Goal: Information Seeking & Learning: Learn about a topic

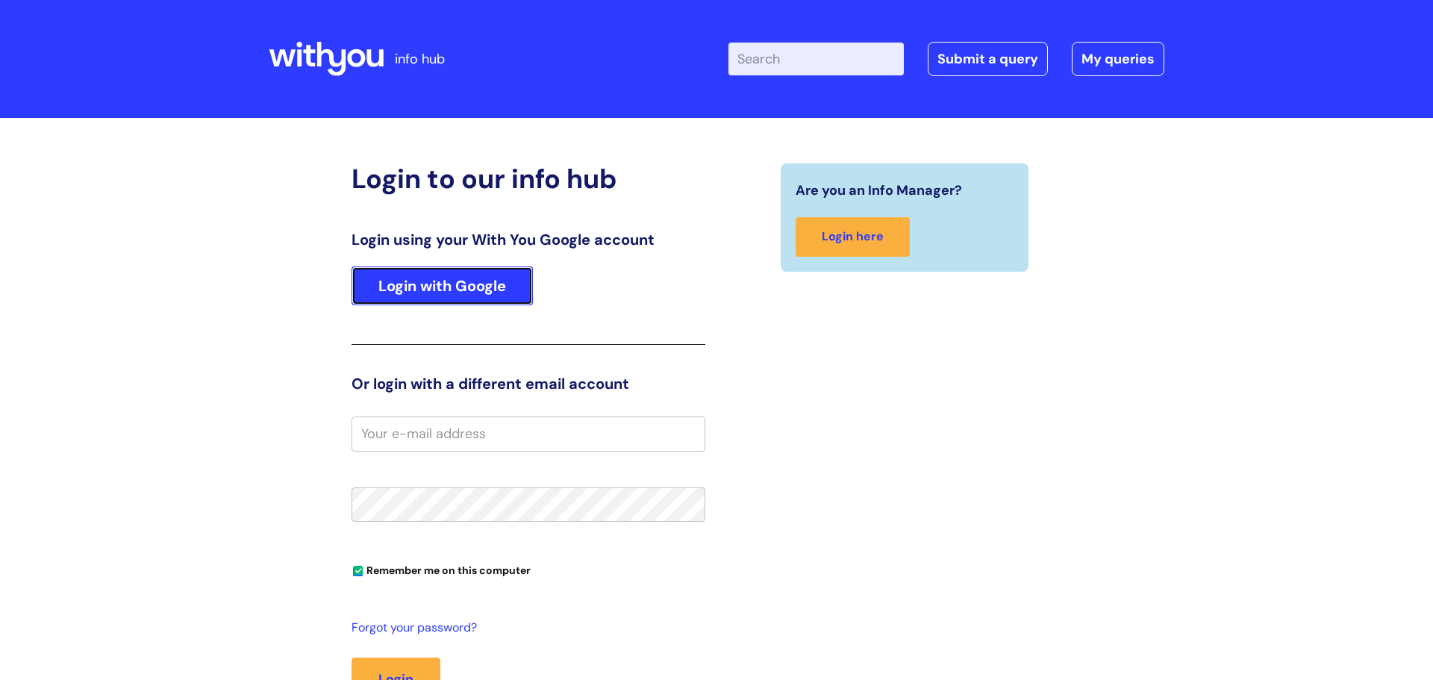
click at [481, 279] on link "Login with Google" at bounding box center [442, 286] width 181 height 39
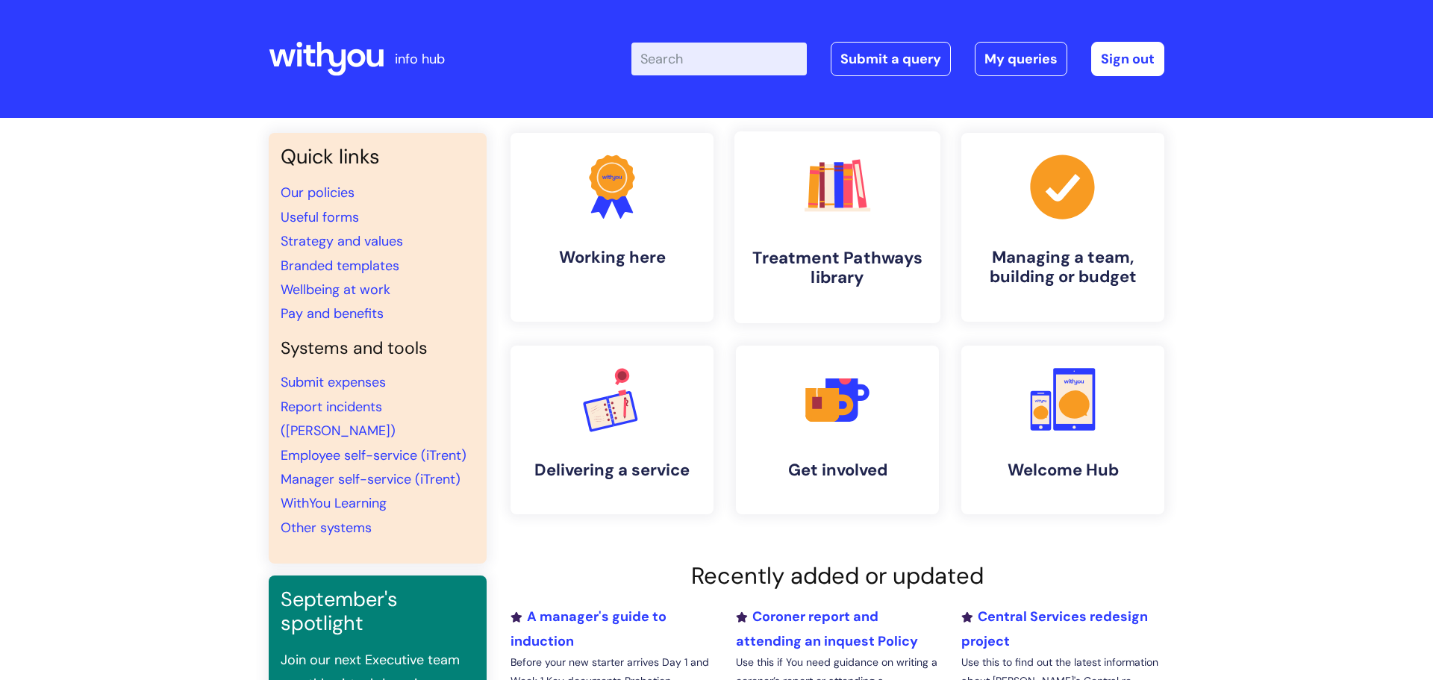
click at [891, 284] on h4 "Treatment Pathways library" at bounding box center [838, 268] width 182 height 40
